Goal: Task Accomplishment & Management: Use online tool/utility

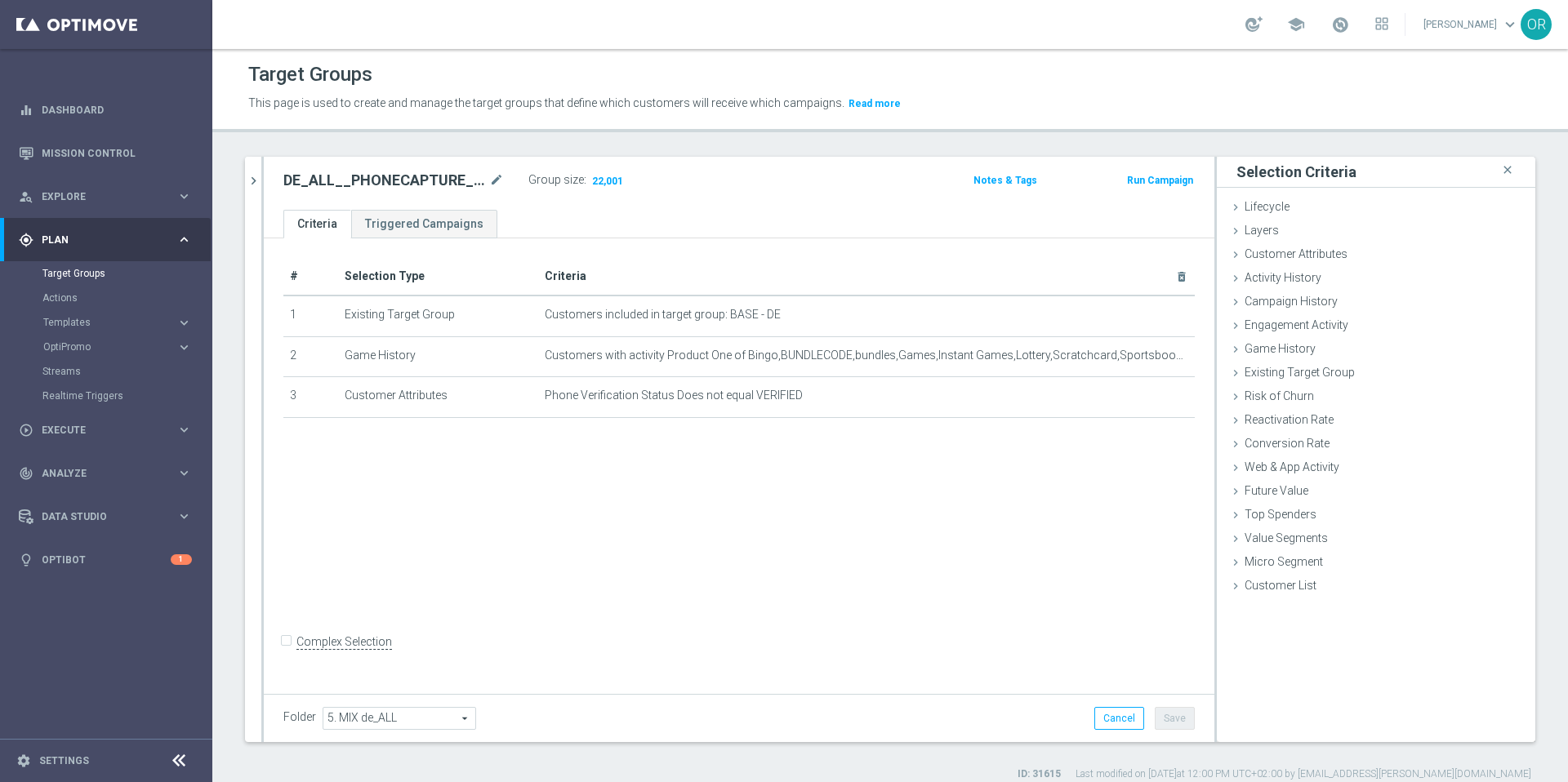
scroll to position [15, 0]
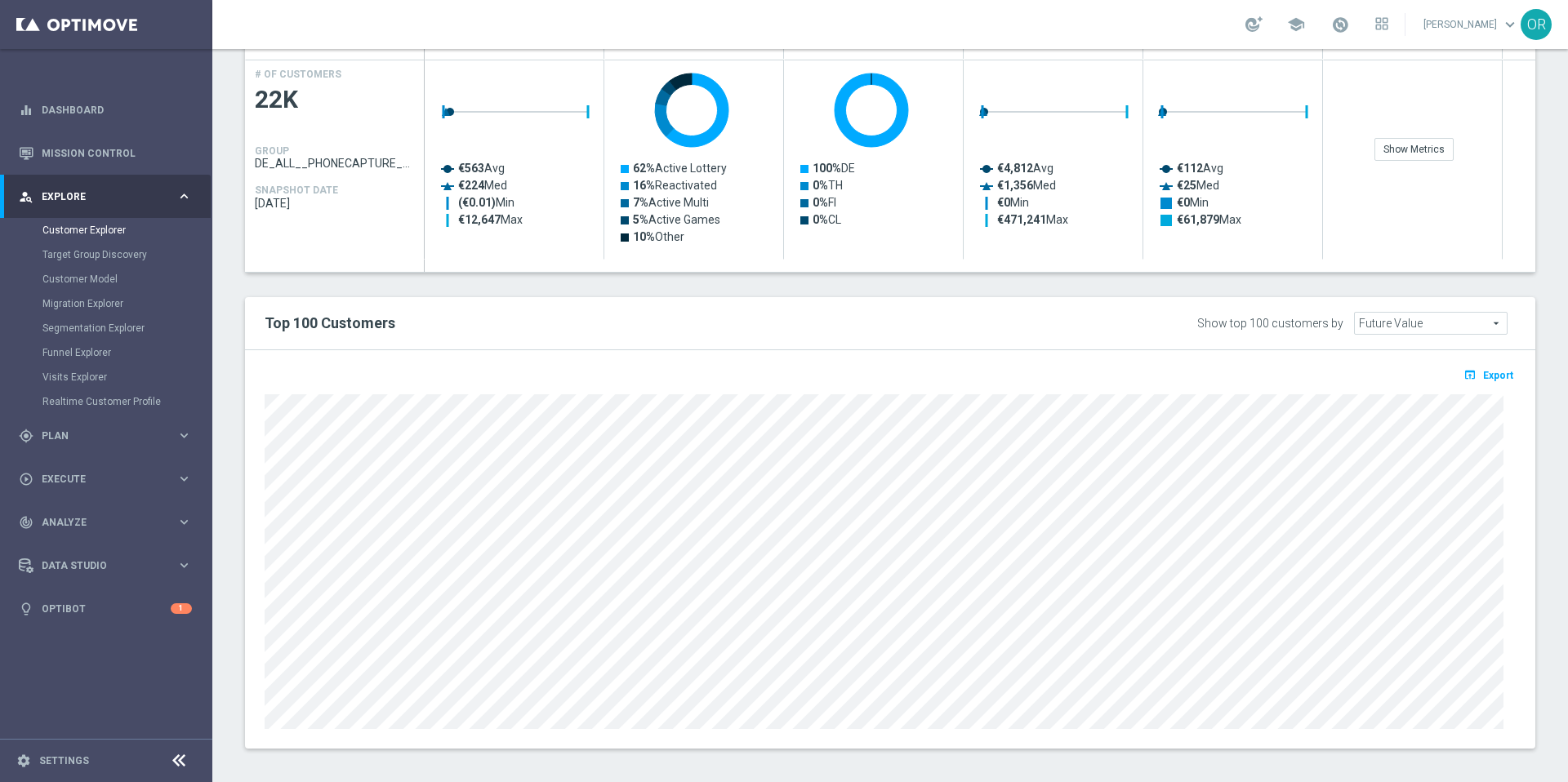
scroll to position [757, 0]
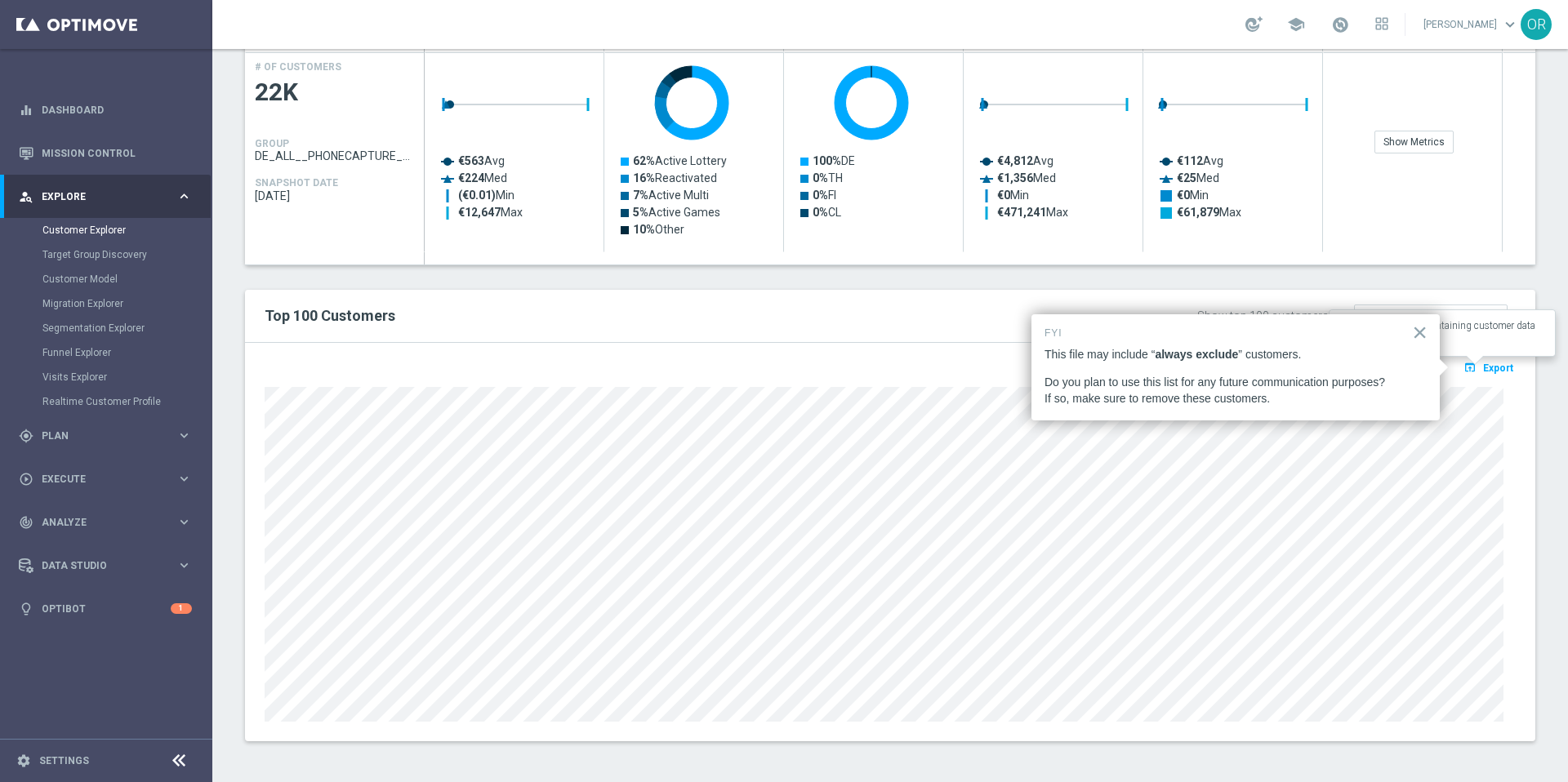
click at [1483, 368] on span "Export" at bounding box center [1498, 368] width 30 height 12
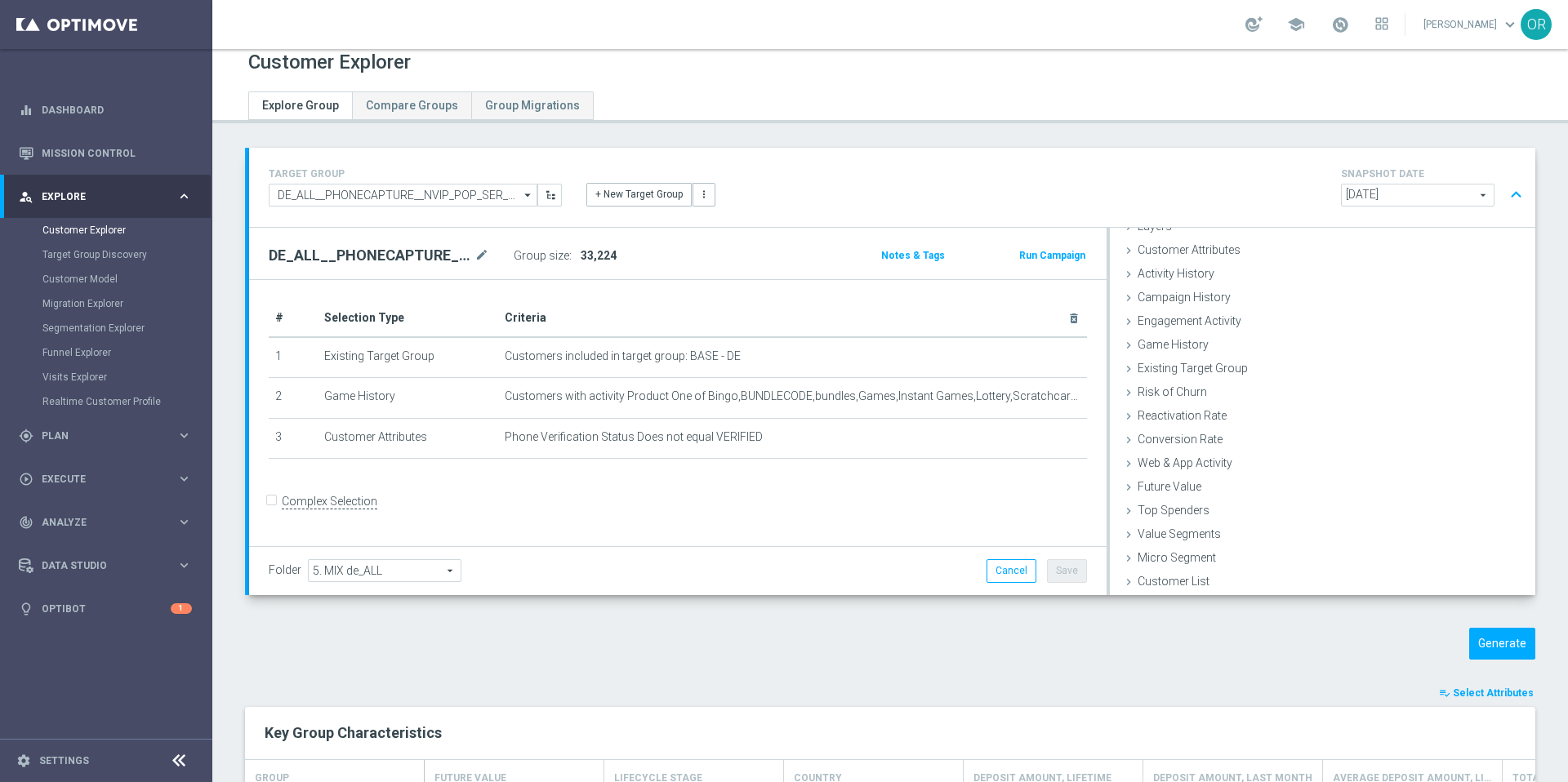
scroll to position [0, 0]
